Goal: Task Accomplishment & Management: Use online tool/utility

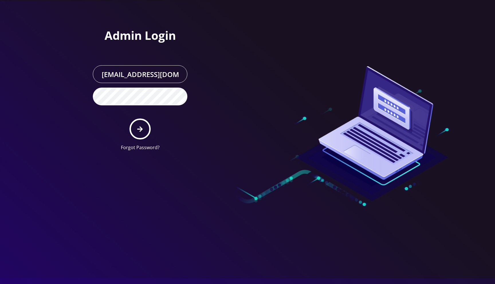
click at [271, 32] on div at bounding box center [328, 77] width 163 height 155
click at [141, 125] on button "submit" at bounding box center [139, 129] width 21 height 21
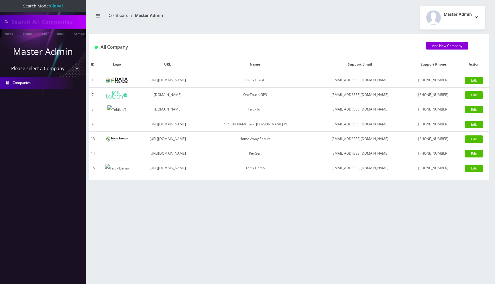
type input "91008790281"
click at [44, 69] on select "Please select a Company TeltikX Test OneTouch GPS Teltik IoT Hale and Serrano P…" at bounding box center [43, 69] width 73 height 11
select select "1"
click at [7, 64] on select "Please select a Company TeltikX Test OneTouch GPS Teltik IoT Hale and Serrano P…" at bounding box center [43, 69] width 73 height 11
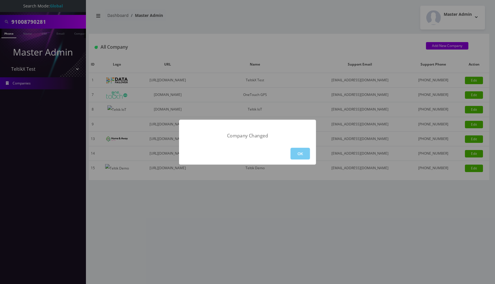
click at [303, 155] on button "OK" at bounding box center [299, 154] width 19 height 12
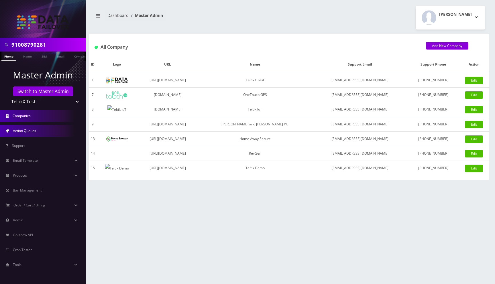
click at [37, 127] on link "Action Queues" at bounding box center [43, 131] width 86 height 12
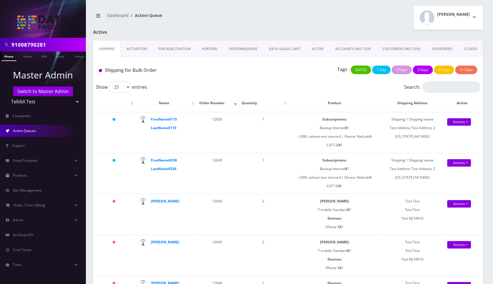
click at [443, 50] on link "SUSPENDED" at bounding box center [442, 49] width 32 height 17
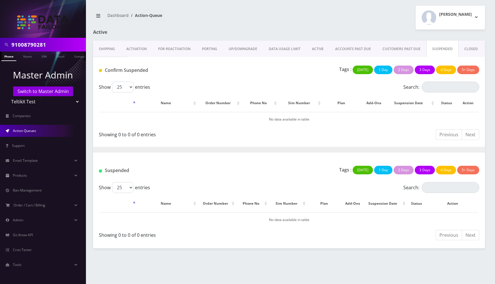
click at [238, 48] on link "UP/DOWNGRADE" at bounding box center [243, 49] width 40 height 17
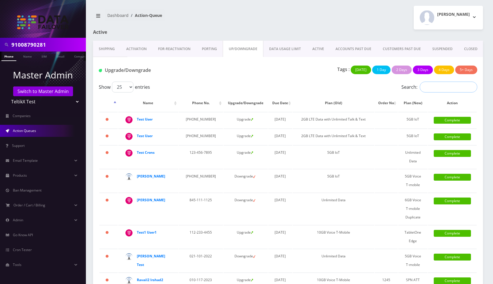
click at [439, 91] on input "Search:" at bounding box center [449, 87] width 58 height 11
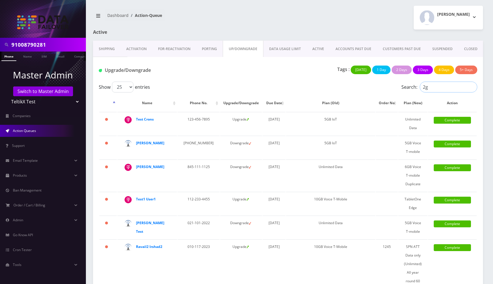
type input "2gb"
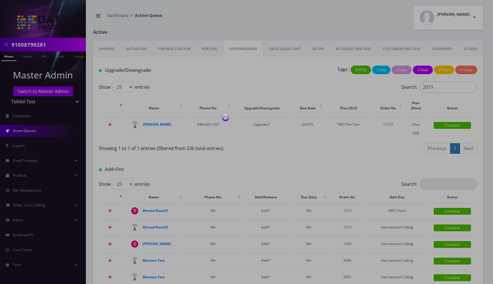
type input "\"
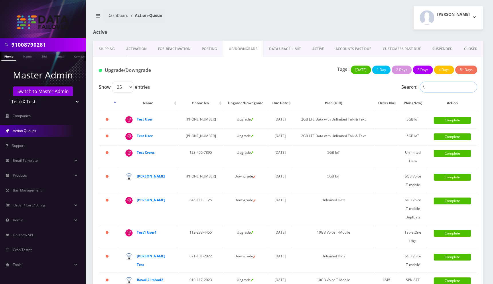
click at [439, 87] on input "\" at bounding box center [449, 87] width 58 height 11
type input "5gb iot"
type input "unlimited"
click at [441, 90] on input "Search:" at bounding box center [449, 87] width 58 height 11
type input "test"
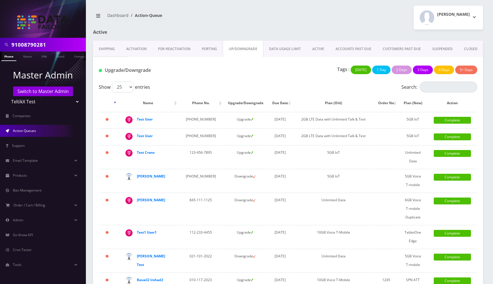
click at [338, 20] on div "[PERSON_NAME] Logout" at bounding box center [387, 18] width 199 height 24
click at [441, 88] on input "Search:" at bounding box center [449, 87] width 58 height 11
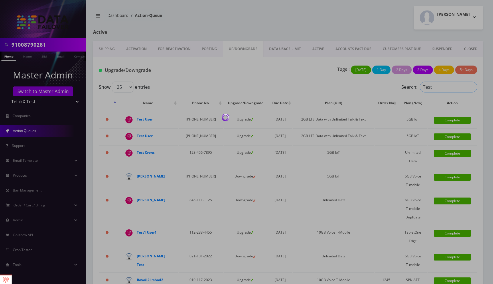
type input "Test"
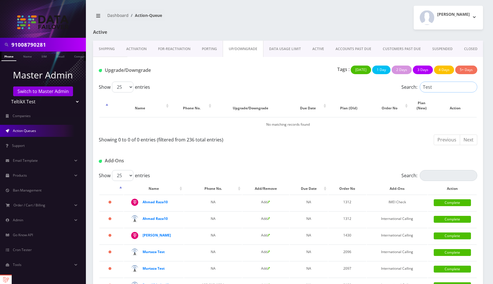
click at [472, 87] on input "Test" at bounding box center [449, 87] width 58 height 11
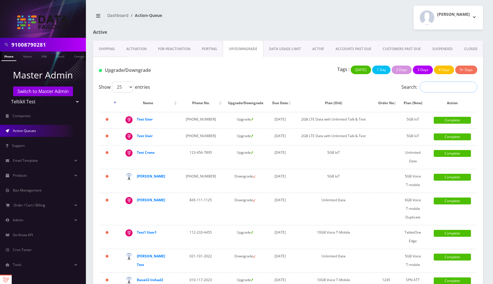
click at [436, 89] on input "Search:" at bounding box center [449, 87] width 58 height 11
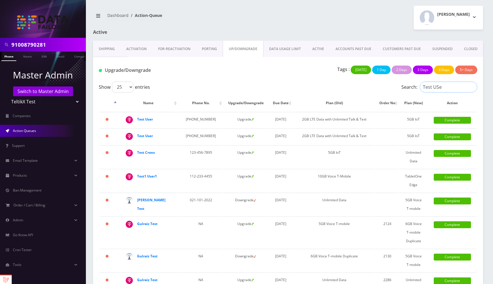
type input "Test USer"
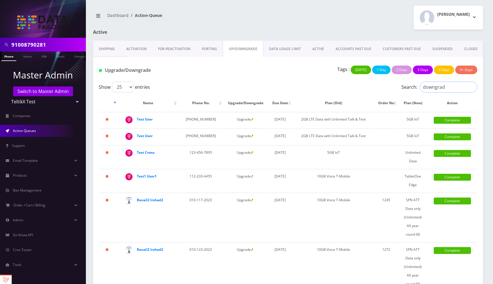
type input "downgrade"
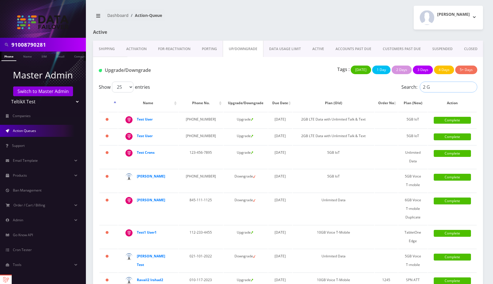
type input "2 GB"
type input "%"
type input "5GB"
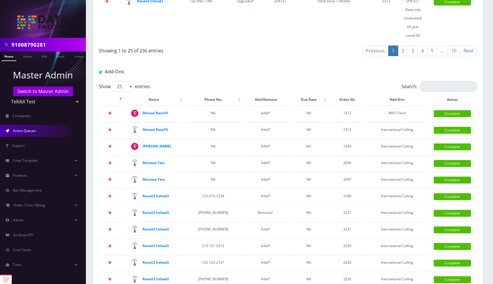
scroll to position [809, 0]
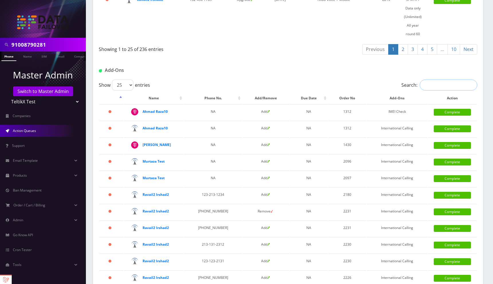
click at [452, 90] on input "Search:" at bounding box center [449, 85] width 58 height 11
type input "IMEI"
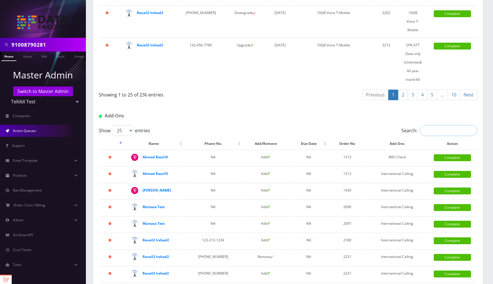
scroll to position [773, 0]
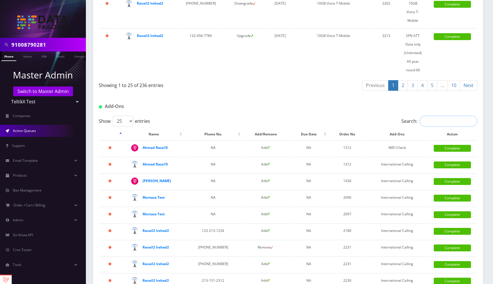
click at [424, 127] on input "Search:" at bounding box center [449, 121] width 58 height 11
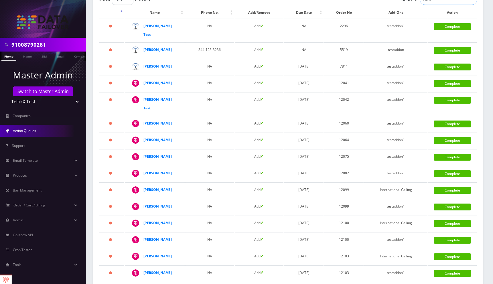
scroll to position [933, 0]
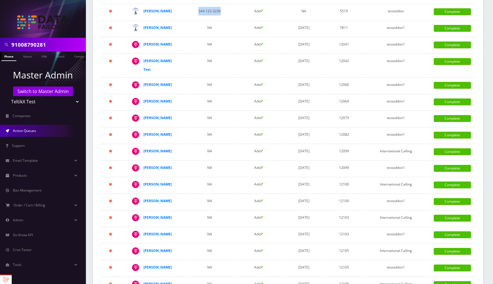
drag, startPoint x: 195, startPoint y: 44, endPoint x: 230, endPoint y: 49, distance: 35.1
click at [230, 49] on table "Name Phone No. Add/Remove Due Date Order No Add-Ons Action 753 days Shlomo Test…" at bounding box center [288, 188] width 378 height 441
copy td "344-123-3236"
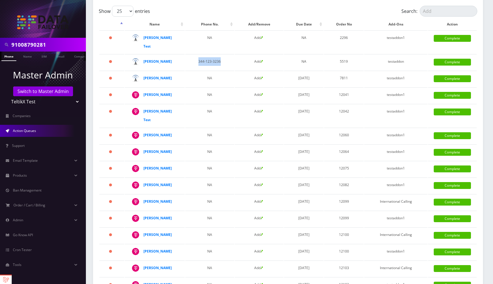
scroll to position [885, 0]
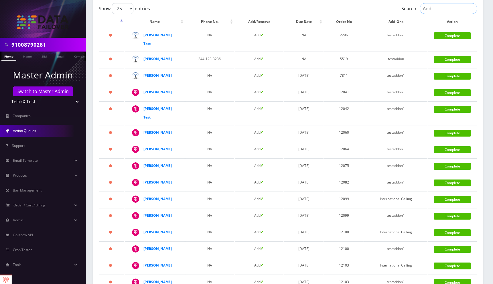
click at [443, 14] on input "Add" at bounding box center [449, 8] width 58 height 11
paste input "344-123-3236"
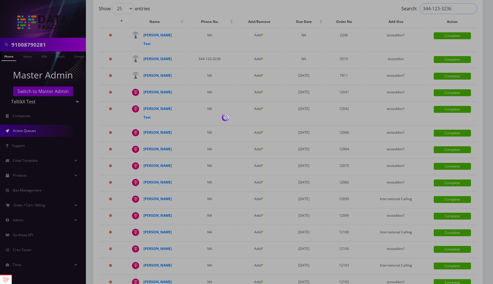
type input "344-123-3236"
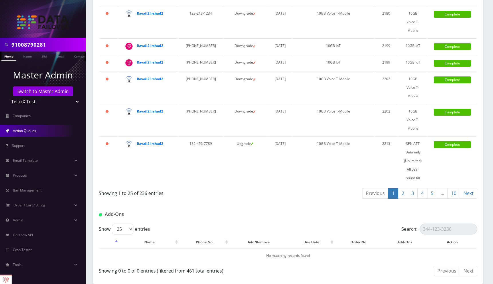
scroll to position [707, 0]
click at [472, 229] on input "344-123-3236" at bounding box center [449, 229] width 58 height 11
type input "\"
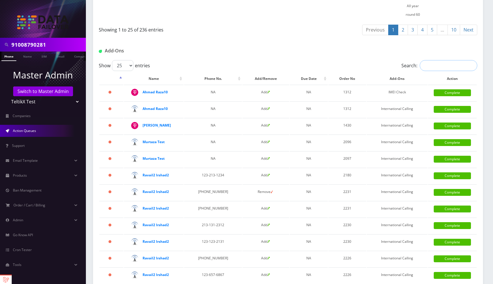
scroll to position [830, 0]
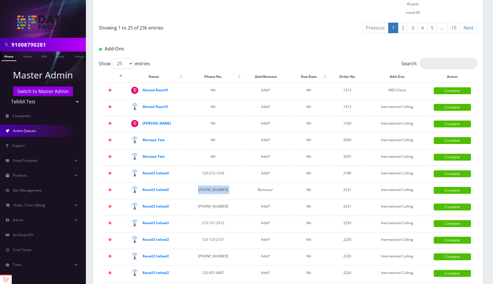
drag, startPoint x: 198, startPoint y: 232, endPoint x: 240, endPoint y: 232, distance: 42.7
click at [240, 198] on tr "726 days Ravail2 Irshad2 346-534-5345 Remove NA 2231 International Calling Comp…" at bounding box center [287, 190] width 377 height 16
copy td "[PHONE_NUMBER]"
click at [435, 69] on input "Search:" at bounding box center [449, 63] width 58 height 11
paste input "346-534-5345"
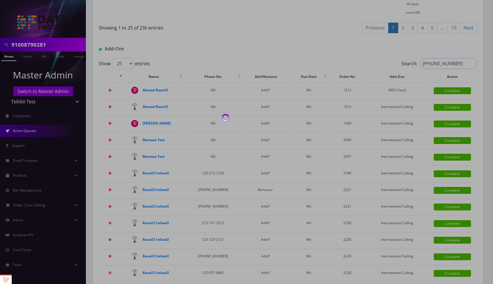
type input "346-534-5345"
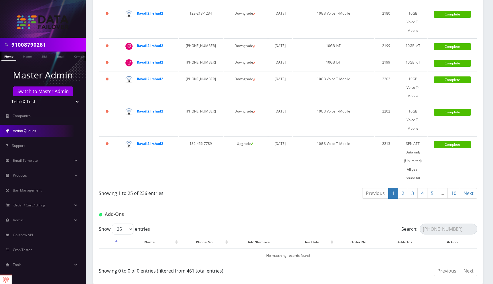
scroll to position [707, 0]
click at [472, 228] on input "346-534-5345" at bounding box center [449, 229] width 58 height 11
click at [450, 227] on input "Search:" at bounding box center [449, 229] width 58 height 11
type input "ads"
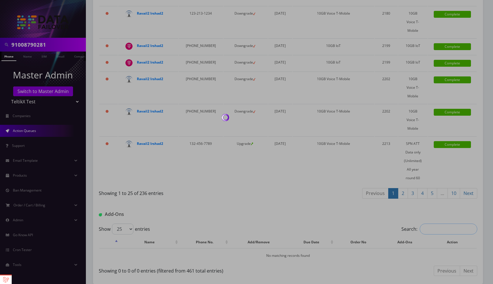
scroll to position [830, 0]
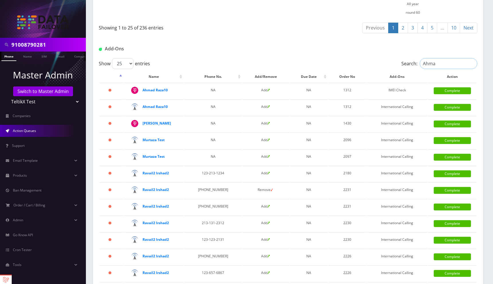
type input "Ahmad"
type input "Intern"
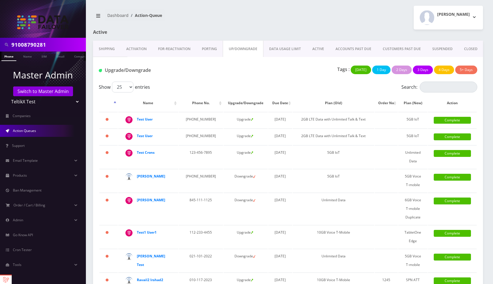
click at [326, 24] on div "Moshe Gorin Logout" at bounding box center [387, 18] width 199 height 24
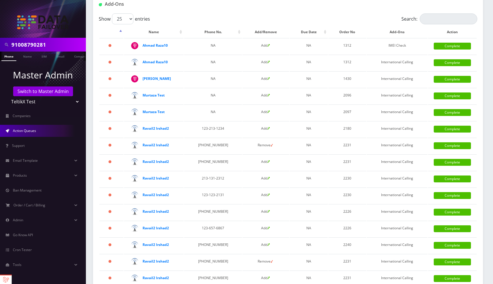
scroll to position [875, 0]
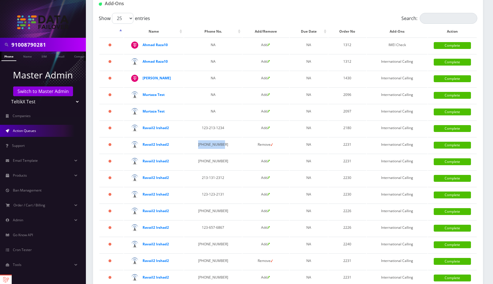
drag, startPoint x: 198, startPoint y: 185, endPoint x: 232, endPoint y: 186, distance: 34.4
click at [232, 153] on td "[PHONE_NUMBER]" at bounding box center [213, 145] width 58 height 16
copy td "[PHONE_NUMBER]"
click at [432, 24] on input "Search:" at bounding box center [449, 18] width 58 height 11
paste input "[PHONE_NUMBER]"
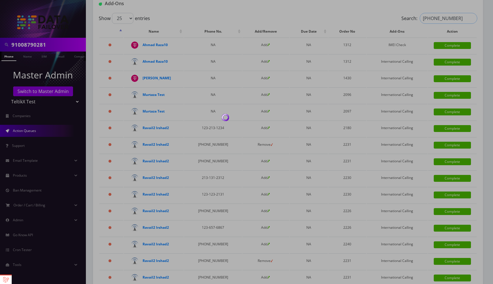
type input "[PHONE_NUMBER]"
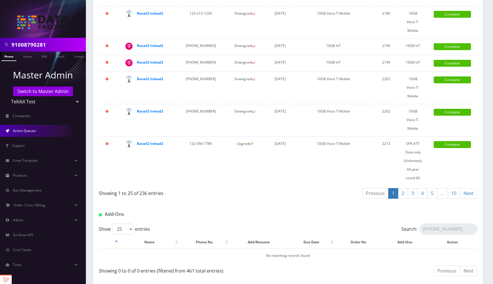
scroll to position [707, 0]
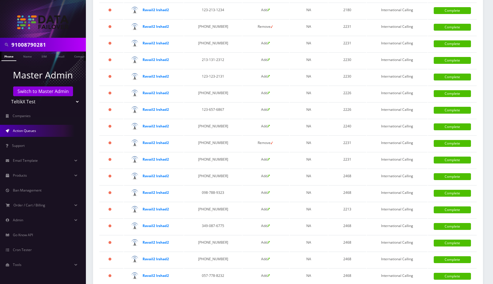
scroll to position [923, 0]
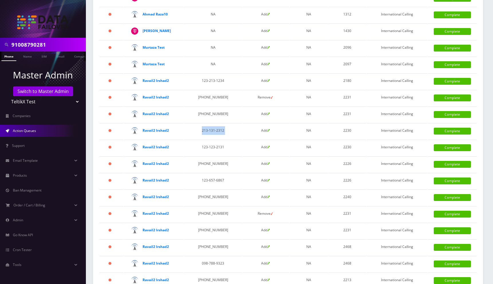
drag, startPoint x: 198, startPoint y: 171, endPoint x: 238, endPoint y: 172, distance: 40.1
click at [238, 139] on tr "726 days Ravail2 Irshad2 213-131-2312 Add NA 2230 International Calling Complet…" at bounding box center [287, 131] width 377 height 16
copy td "213-131-2312"
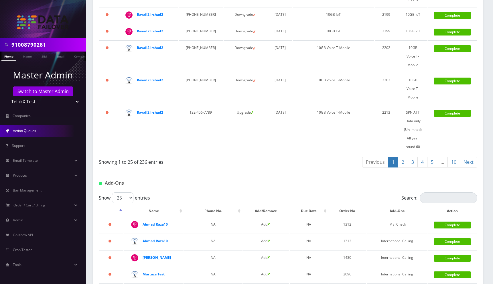
scroll to position [699, 0]
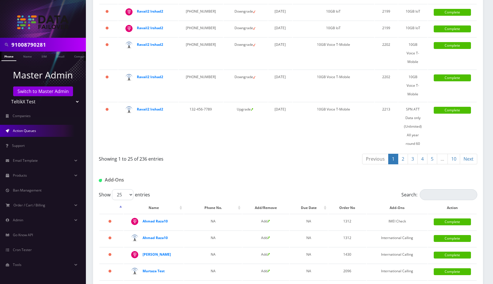
click at [443, 189] on div "Add-Ons" at bounding box center [288, 178] width 390 height 22
click at [436, 200] on input "Search:" at bounding box center [449, 194] width 58 height 11
paste input "213-131-2312"
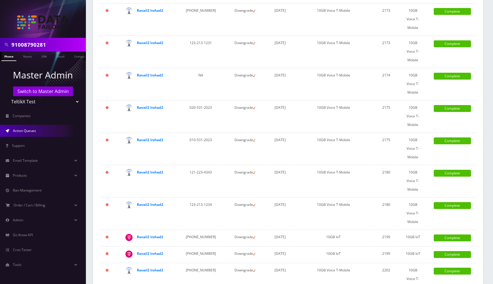
scroll to position [707, 0]
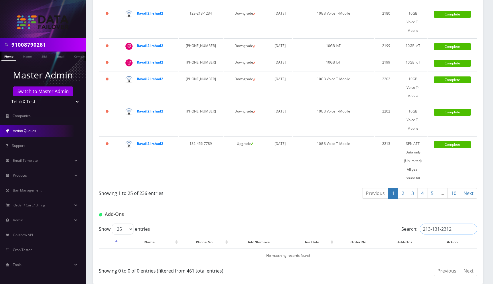
click at [452, 226] on input "213-131-2312" at bounding box center [449, 229] width 58 height 11
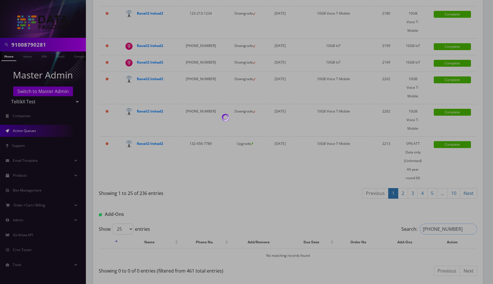
type input "[PHONE_NUMBER]"
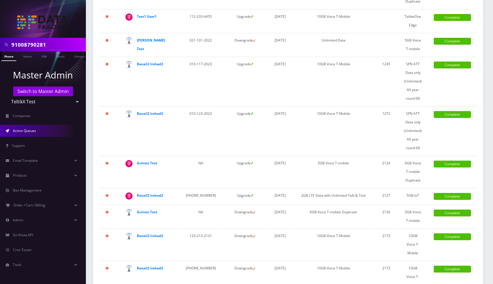
scroll to position [320, 0]
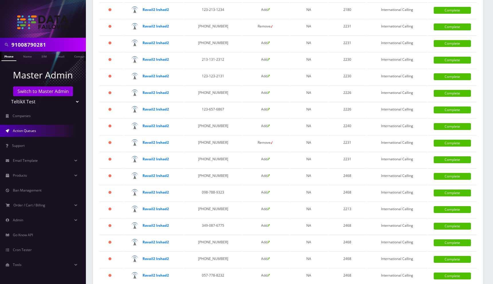
scroll to position [1107, 0]
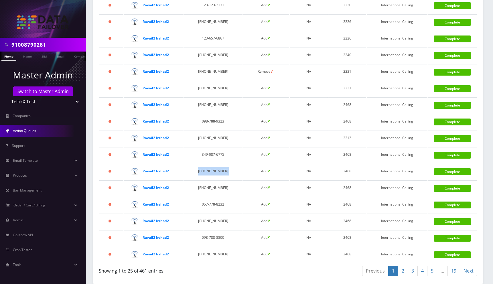
drag, startPoint x: 197, startPoint y: 170, endPoint x: 234, endPoint y: 170, distance: 37.2
click at [234, 170] on table "Name Phone No. Add/Remove Due Date Order No Add-Ons Action 926 days Ahmad Raza1…" at bounding box center [288, 49] width 378 height 427
copy td "[PHONE_NUMBER]"
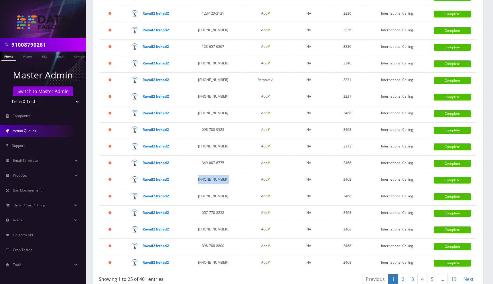
scroll to position [877, 0]
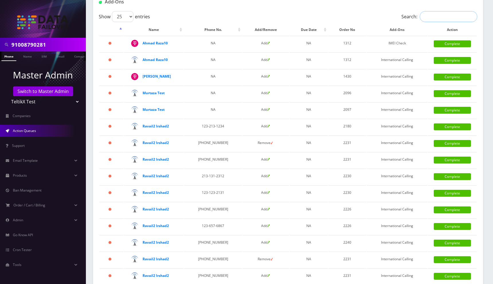
click at [435, 22] on input "Search:" at bounding box center [449, 16] width 58 height 11
paste input "654-879-7888"
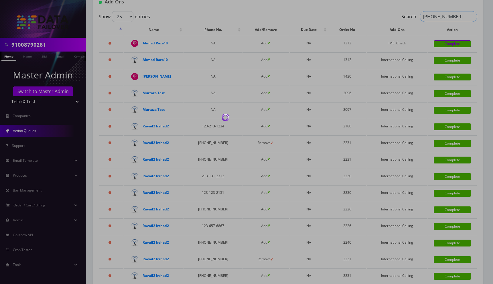
scroll to position [709, 0]
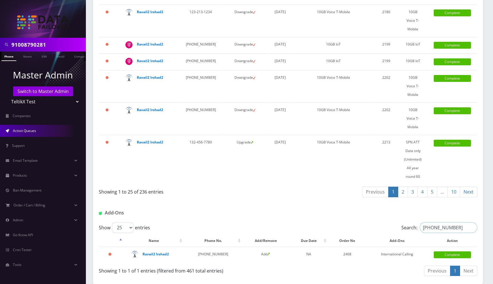
click at [473, 228] on input "654-879-7888" at bounding box center [449, 227] width 58 height 11
type input "654-879-7888"
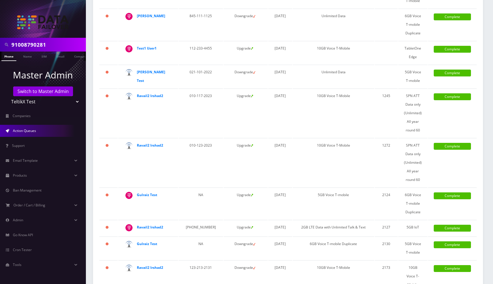
scroll to position [0, 0]
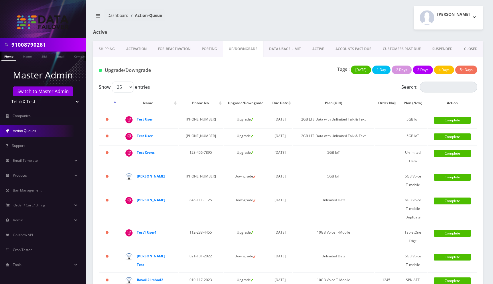
click at [174, 47] on link "FOR-REActivation" at bounding box center [174, 49] width 44 height 17
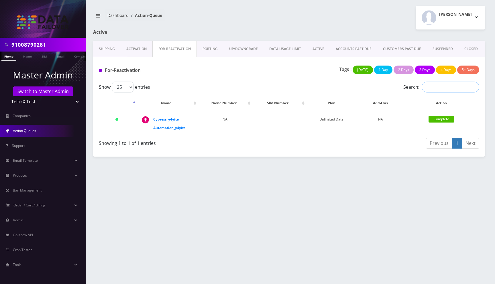
click at [433, 91] on input "Search:" at bounding box center [450, 87] width 58 height 11
type input "Unli"
type input "asdf"
click at [112, 47] on link "Shipping" at bounding box center [106, 49] width 27 height 17
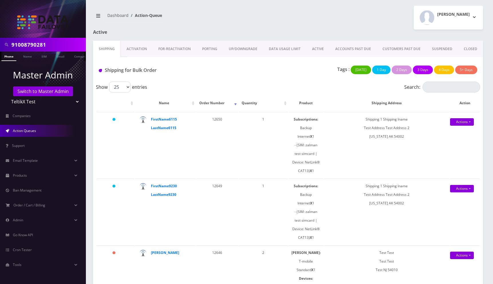
click at [130, 47] on link "Activation" at bounding box center [137, 49] width 32 height 17
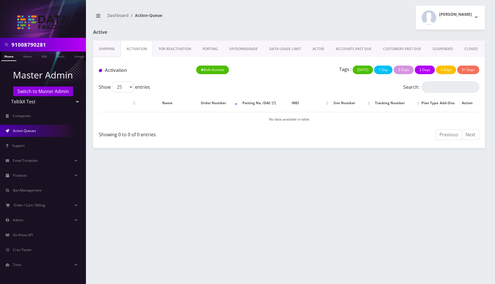
click at [470, 50] on link "CLOSED" at bounding box center [470, 49] width 25 height 17
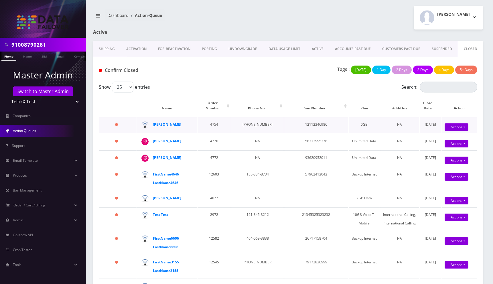
click at [306, 125] on td "12112346986" at bounding box center [316, 125] width 64 height 16
copy td "12112346986"
click at [455, 89] on input "Search:" at bounding box center [449, 87] width 58 height 11
paste input "12112346986"
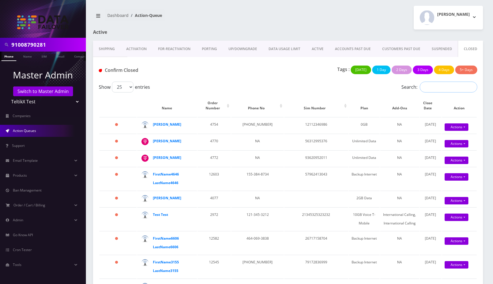
type input "12112346986"
copy td "544-545-5447"
drag, startPoint x: 239, startPoint y: 125, endPoint x: 271, endPoint y: 124, distance: 31.5
click at [271, 124] on tr "611 days Prajwal Shrestha 4754 544-545-5447 12112346986 0GB NA June 08, 2026 Ac…" at bounding box center [287, 125] width 377 height 16
click at [450, 85] on input "Search:" at bounding box center [449, 87] width 58 height 11
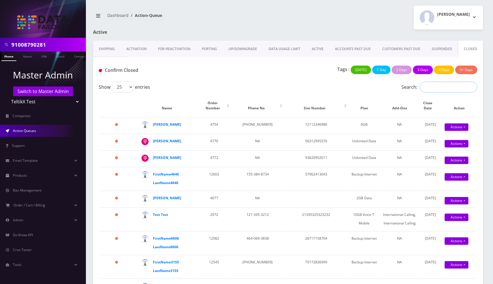
paste input "544-545-5447"
type input "544-545-5447"
type input "Prajwal"
click at [442, 50] on link "SUSPENDED" at bounding box center [442, 49] width 32 height 17
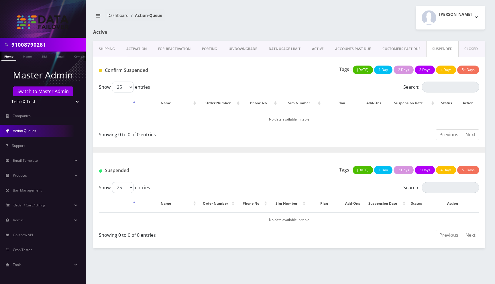
click at [401, 49] on link "CUSTOMERS PAST DUE" at bounding box center [401, 49] width 50 height 17
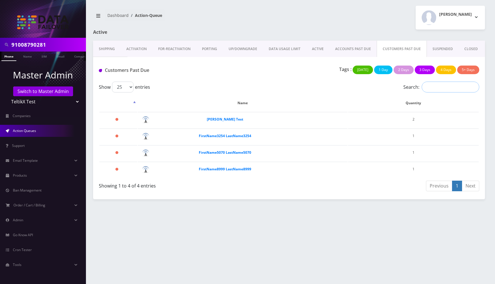
click at [432, 88] on input "Search:" at bounding box center [450, 87] width 58 height 11
type input "Shlomo"
click at [356, 49] on link "ACCOUNTS PAST DUE" at bounding box center [352, 49] width 47 height 17
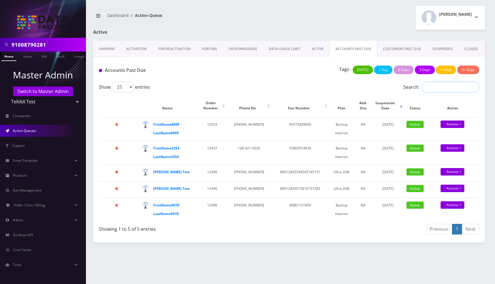
click at [434, 90] on input "Search:" at bounding box center [450, 87] width 58 height 11
type input "Shlomo"
click at [314, 49] on link "ACTIVE" at bounding box center [317, 49] width 23 height 17
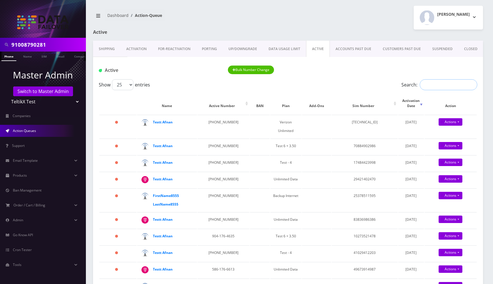
click at [423, 88] on input "Search:" at bounding box center [449, 84] width 58 height 11
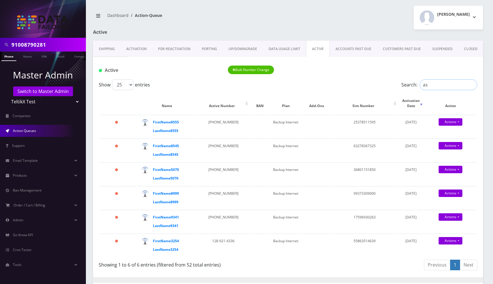
type input "ast"
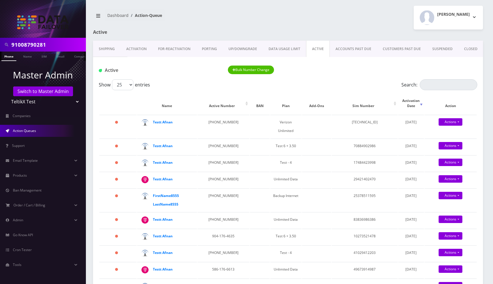
click at [282, 49] on link "DATA USAGE LIMIT" at bounding box center [284, 49] width 43 height 17
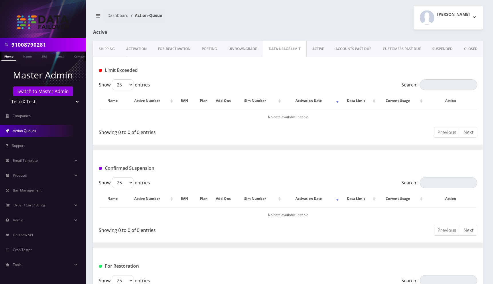
click at [306, 33] on div at bounding box center [355, 34] width 266 height 11
click at [211, 49] on link "PORTING" at bounding box center [209, 49] width 27 height 17
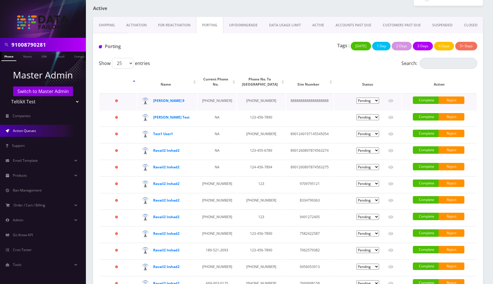
scroll to position [26, 0]
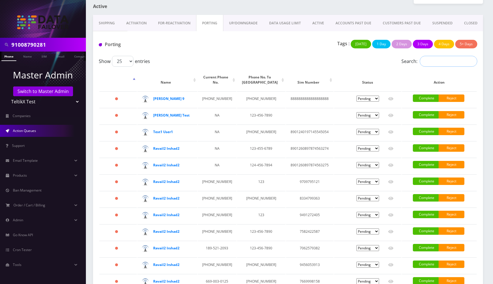
click at [455, 62] on input "Search:" at bounding box center [449, 61] width 58 height 11
type input "sam tedd"
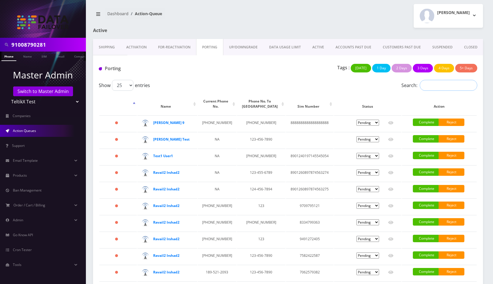
scroll to position [1, 0]
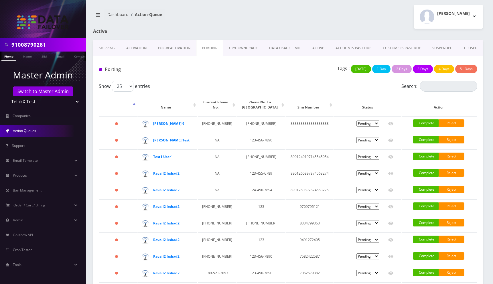
click at [432, 50] on link "SUSPENDED" at bounding box center [443, 48] width 32 height 17
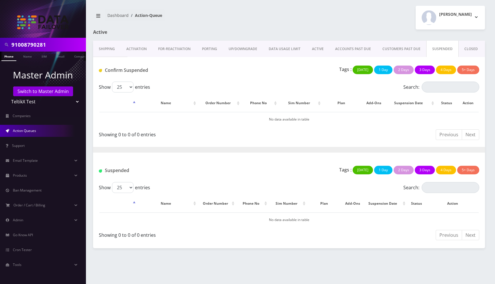
click at [463, 49] on link "CLOSED" at bounding box center [470, 49] width 25 height 17
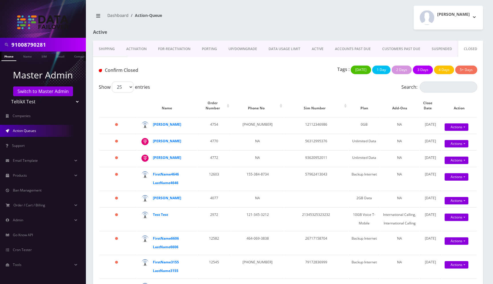
click at [242, 49] on link "UP/DOWNGRADE" at bounding box center [243, 49] width 40 height 17
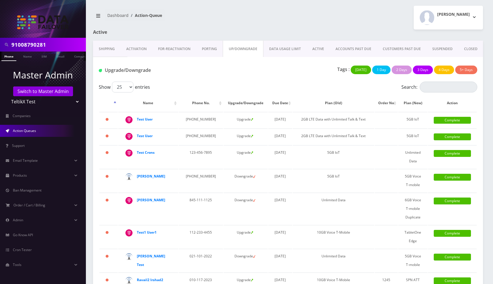
click at [205, 48] on link "PORTING" at bounding box center [209, 49] width 27 height 17
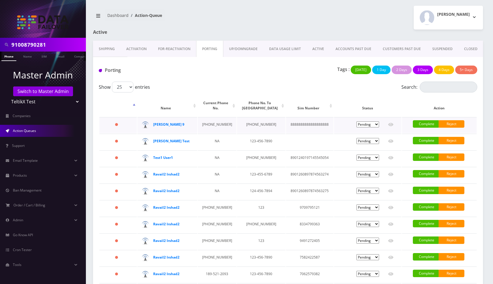
click at [371, 125] on select "Pending Submitted Error Cancelled" at bounding box center [367, 124] width 23 height 6
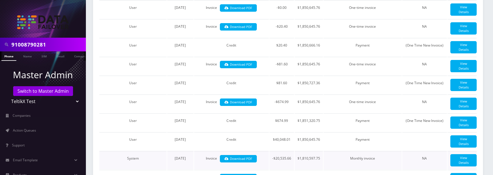
scroll to position [173, 0]
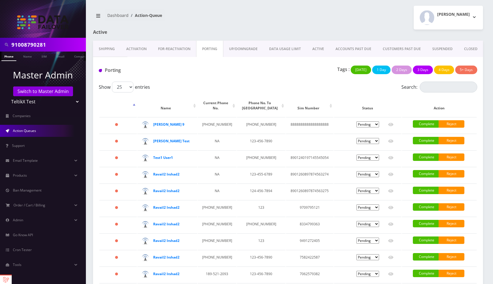
click at [283, 43] on link "DATA USAGE LIMIT" at bounding box center [284, 49] width 43 height 17
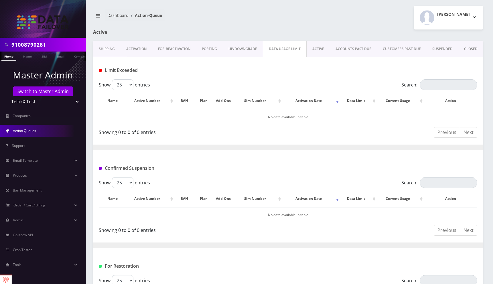
click at [207, 47] on link "PORTING" at bounding box center [209, 49] width 27 height 17
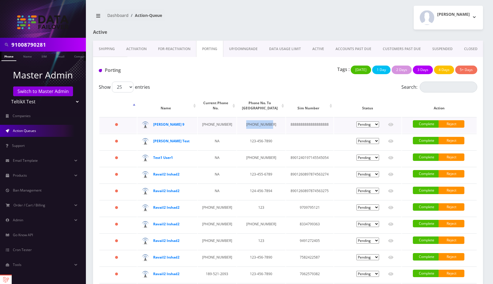
copy td "[PHONE_NUMBER]"
drag, startPoint x: 238, startPoint y: 125, endPoint x: 262, endPoint y: 124, distance: 23.5
click at [262, 124] on td "[PHONE_NUMBER]" at bounding box center [261, 125] width 48 height 16
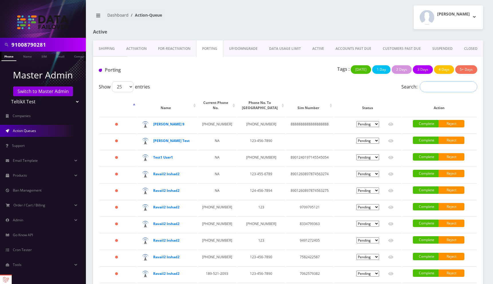
click at [432, 86] on input "Search:" at bounding box center [449, 86] width 58 height 11
paste input "[PHONE_NUMBER]"
type input "[PHONE_NUMBER]"
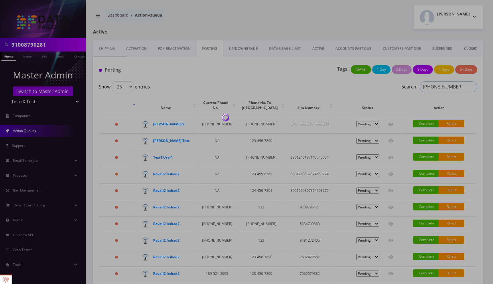
scroll to position [0, 0]
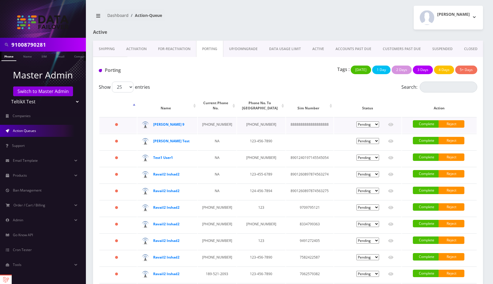
click at [301, 124] on td "8888888888888888888" at bounding box center [310, 125] width 48 height 16
copy td "8888888888888888888"
click at [436, 89] on input "Search:" at bounding box center [449, 87] width 58 height 11
paste input "8888888888888888888"
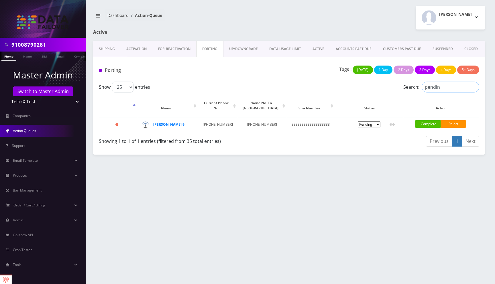
type input "pending"
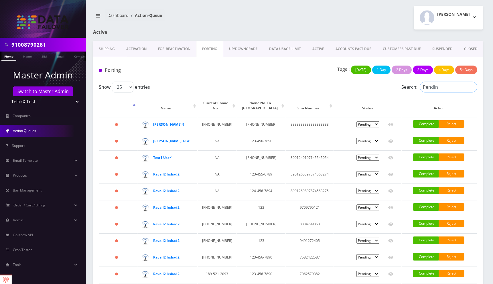
type input "Pending"
click at [391, 125] on icon at bounding box center [390, 124] width 5 height 3
drag, startPoint x: 181, startPoint y: 125, endPoint x: 153, endPoint y: 124, distance: 27.5
click at [153, 124] on div "[PERSON_NAME] 9" at bounding box center [172, 124] width 38 height 9
copy strong "[PERSON_NAME] 9"
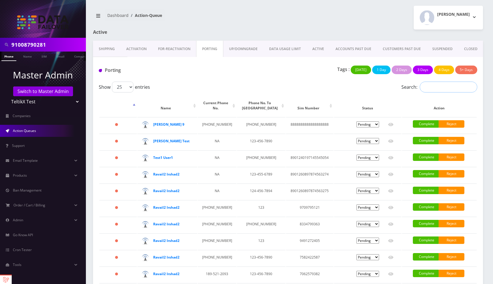
click at [437, 90] on input "Search:" at bounding box center [449, 87] width 58 height 11
paste input "[PERSON_NAME] 9"
type input "[PERSON_NAME] 9"
click at [472, 87] on input "[PERSON_NAME] 9" at bounding box center [449, 87] width 58 height 11
type input "pen"
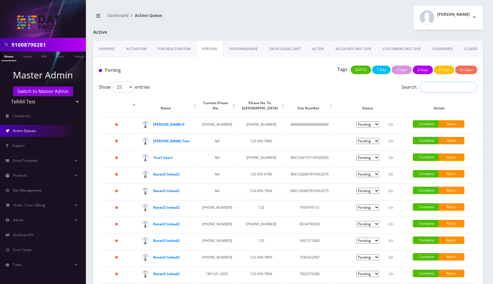
click at [438, 90] on input "Search:" at bounding box center [449, 87] width 58 height 11
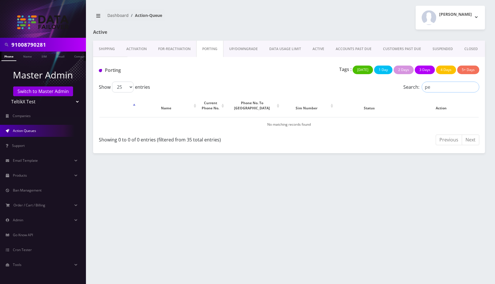
type input "p"
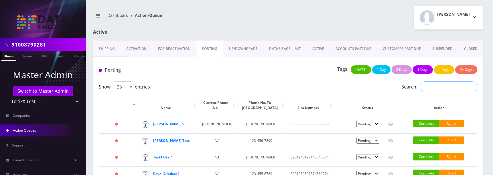
click at [434, 91] on input "Search:" at bounding box center [449, 87] width 58 height 11
type input "[PERSON_NAME]"
click at [435, 84] on input "Search:" at bounding box center [449, 87] width 58 height 11
type input "pemding"
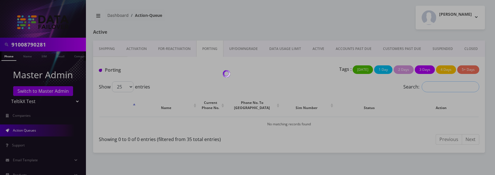
type input "e"
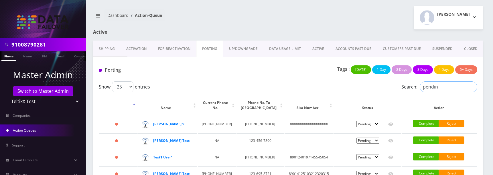
type input "pending"
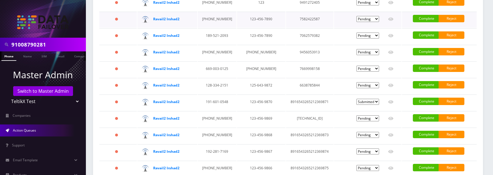
scroll to position [378, 0]
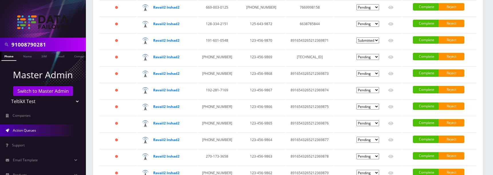
scroll to position [0, 0]
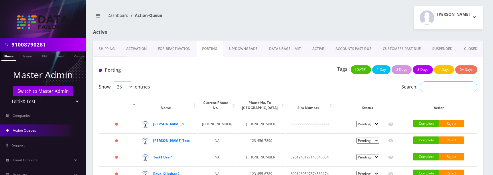
click at [428, 87] on input "Search:" at bounding box center [449, 87] width 58 height 11
type input "submit"
